Goal: Use online tool/utility: Use online tool/utility

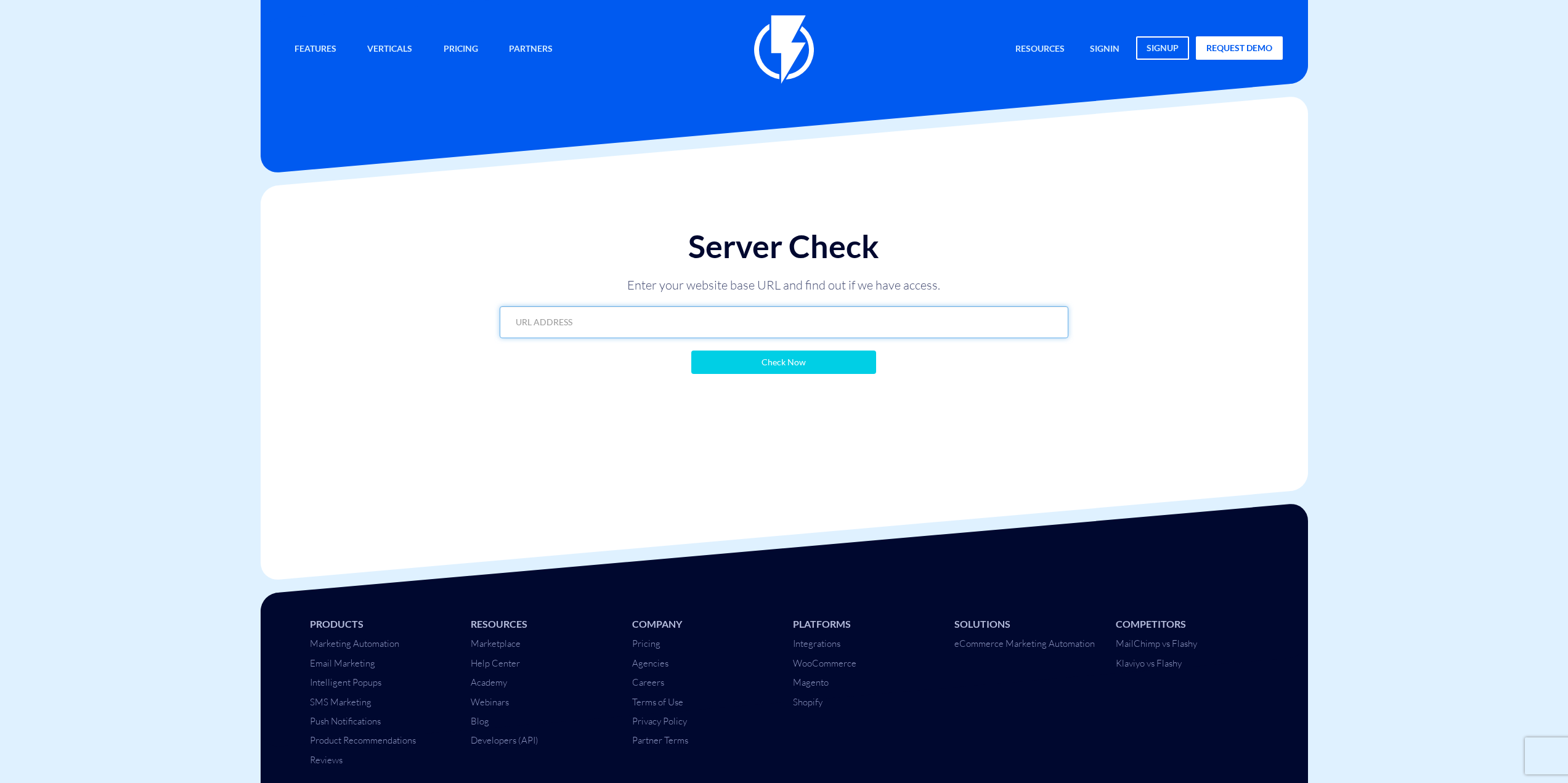
paste input "https://www.simtoisrael.com/?flashy_export=products&flashy_pagination=true&per_…"
type input "https://www.simtoisrael.com/?flashy_export=products&flashy_pagination=true&per_…"
click at [795, 364] on input "Check Now" at bounding box center [784, 362] width 185 height 24
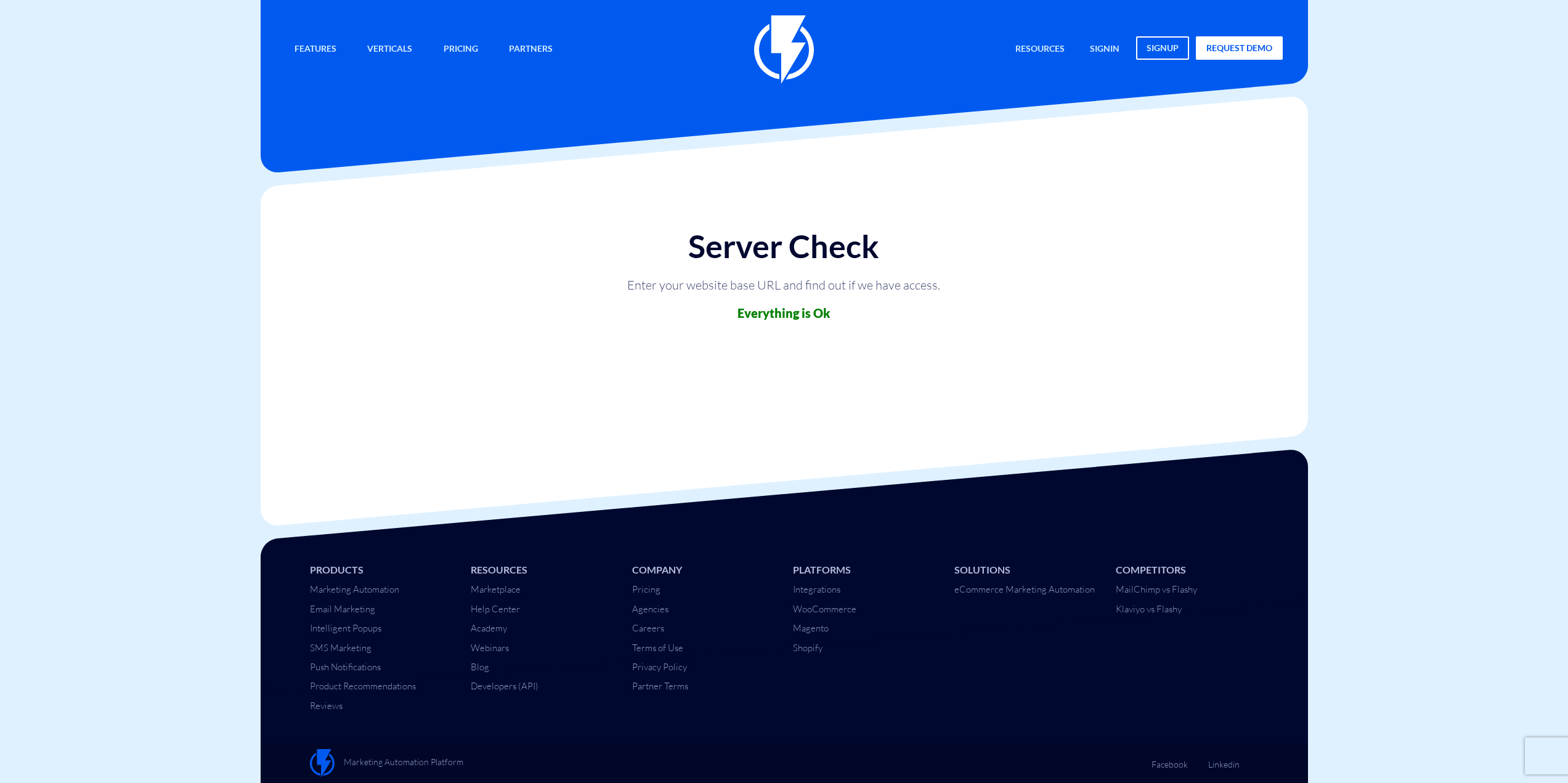
click at [1438, 353] on body "Features Marketing Automation Convert, Enagage And Retain Your Customers Email …" at bounding box center [784, 392] width 1568 height 784
